Goal: Transaction & Acquisition: Book appointment/travel/reservation

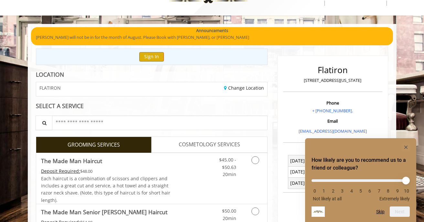
scroll to position [26, 0]
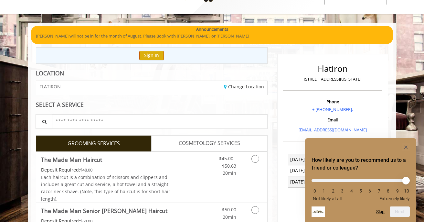
click at [152, 58] on button "Sign In" at bounding box center [151, 55] width 25 height 9
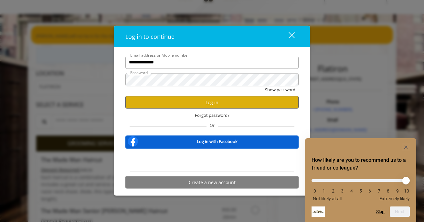
click at [213, 101] on button "Log in" at bounding box center [211, 102] width 173 height 13
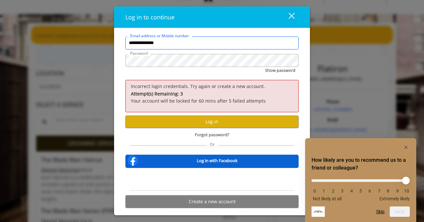
click at [159, 44] on input "**********" at bounding box center [211, 42] width 173 height 13
type input "**********"
click at [204, 118] on button "Log in" at bounding box center [211, 121] width 173 height 13
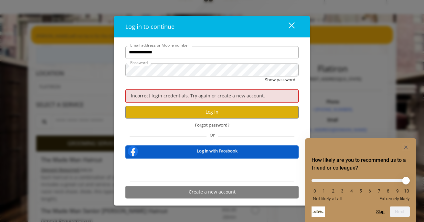
click at [217, 148] on b "Log in with Facebook" at bounding box center [217, 151] width 41 height 7
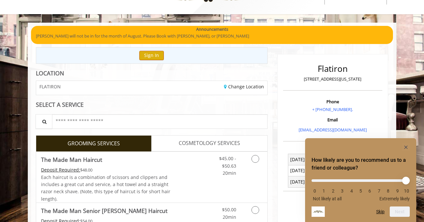
click at [146, 57] on button "Sign In" at bounding box center [151, 55] width 25 height 9
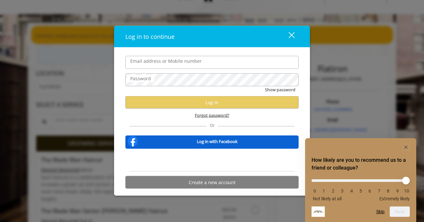
click at [213, 116] on span "Forgot password?" at bounding box center [212, 115] width 35 height 7
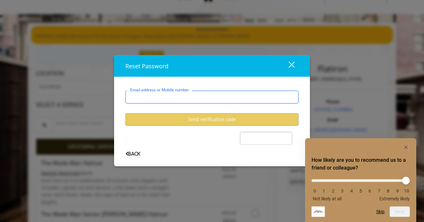
type input "**********"
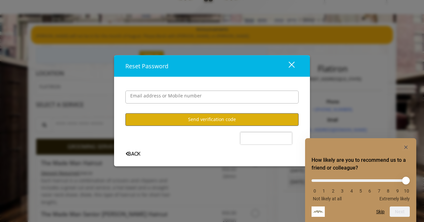
click at [205, 117] on button "Send verification code" at bounding box center [211, 119] width 173 height 13
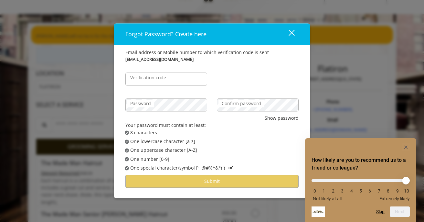
click at [167, 81] on label "Verification code" at bounding box center [148, 77] width 42 height 7
click at [167, 81] on input "Verification code" at bounding box center [166, 78] width 82 height 13
type input "******"
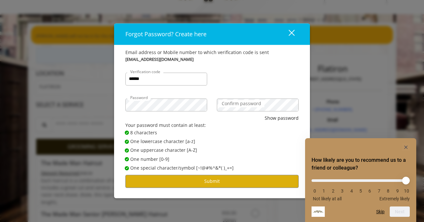
click at [225, 106] on label "Confirm password" at bounding box center [241, 103] width 46 height 7
click at [219, 177] on button "Submit" at bounding box center [211, 181] width 173 height 13
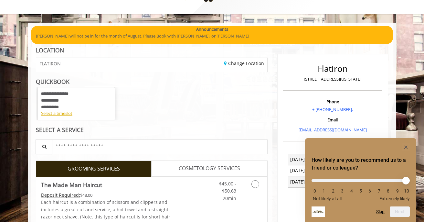
click at [409, 147] on rect "Hide survey" at bounding box center [406, 147] width 8 height 8
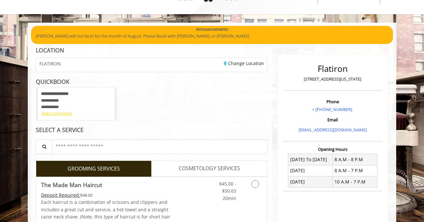
click at [64, 110] on div "Select a timeslot" at bounding box center [76, 113] width 70 height 7
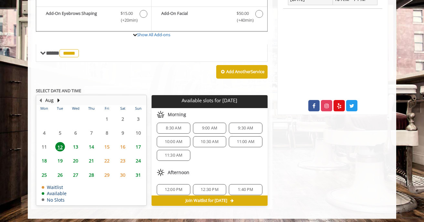
scroll to position [2, 0]
click at [247, 145] on div "11:00 AM" at bounding box center [245, 143] width 33 height 11
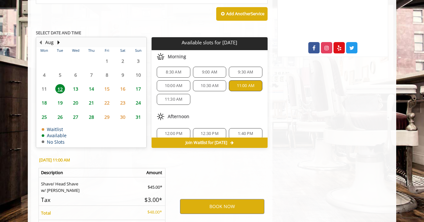
scroll to position [323, 0]
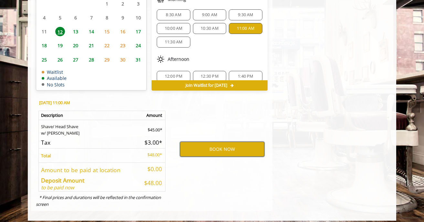
click at [247, 145] on button "BOOK NOW" at bounding box center [222, 149] width 84 height 15
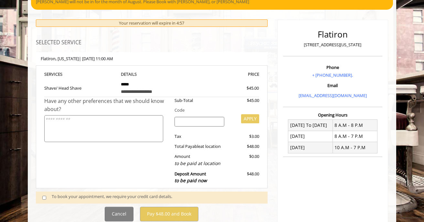
scroll to position [60, 0]
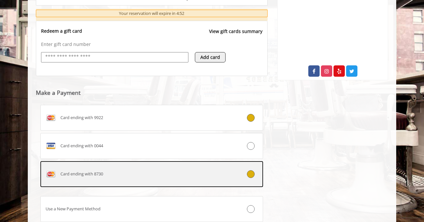
click at [88, 177] on label "Card ending with 8730" at bounding box center [151, 174] width 223 height 26
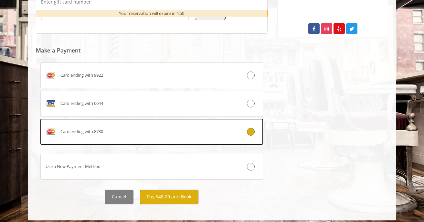
click at [167, 194] on button "Pay $48.00 and Book" at bounding box center [169, 196] width 58 height 15
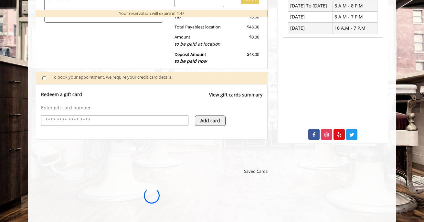
scroll to position [0, 0]
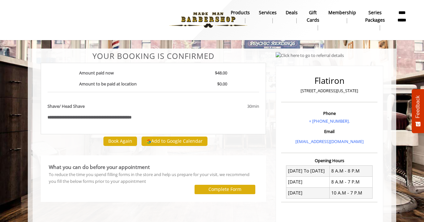
click at [101, 117] on b "**********" at bounding box center [99, 117] width 65 height 4
